Goal: Task Accomplishment & Management: Complete application form

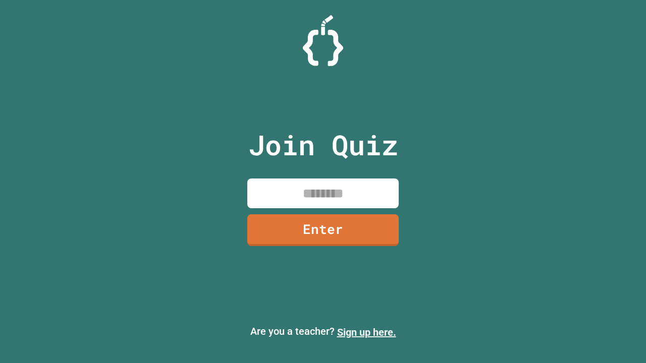
click at [367, 333] on link "Sign up here." at bounding box center [366, 333] width 59 height 12
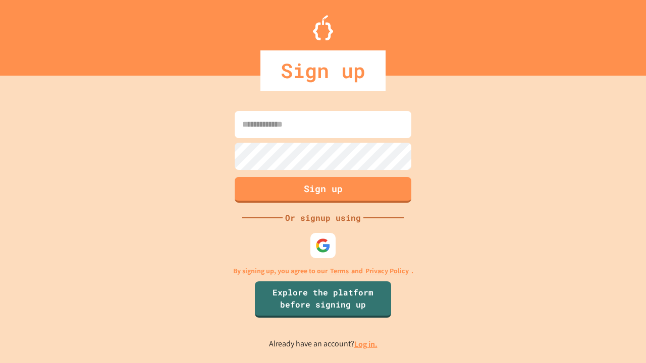
click at [367, 344] on link "Log in." at bounding box center [365, 344] width 23 height 11
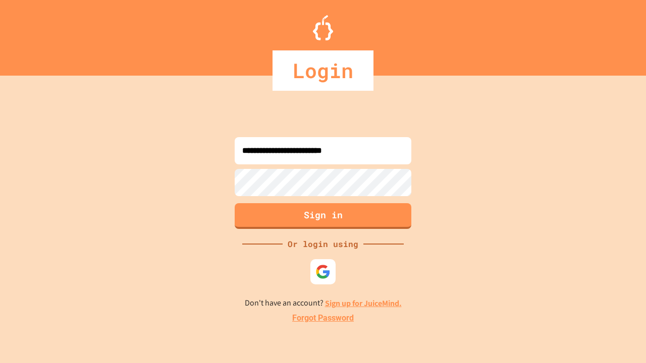
type input "**********"
